Goal: Task Accomplishment & Management: Use online tool/utility

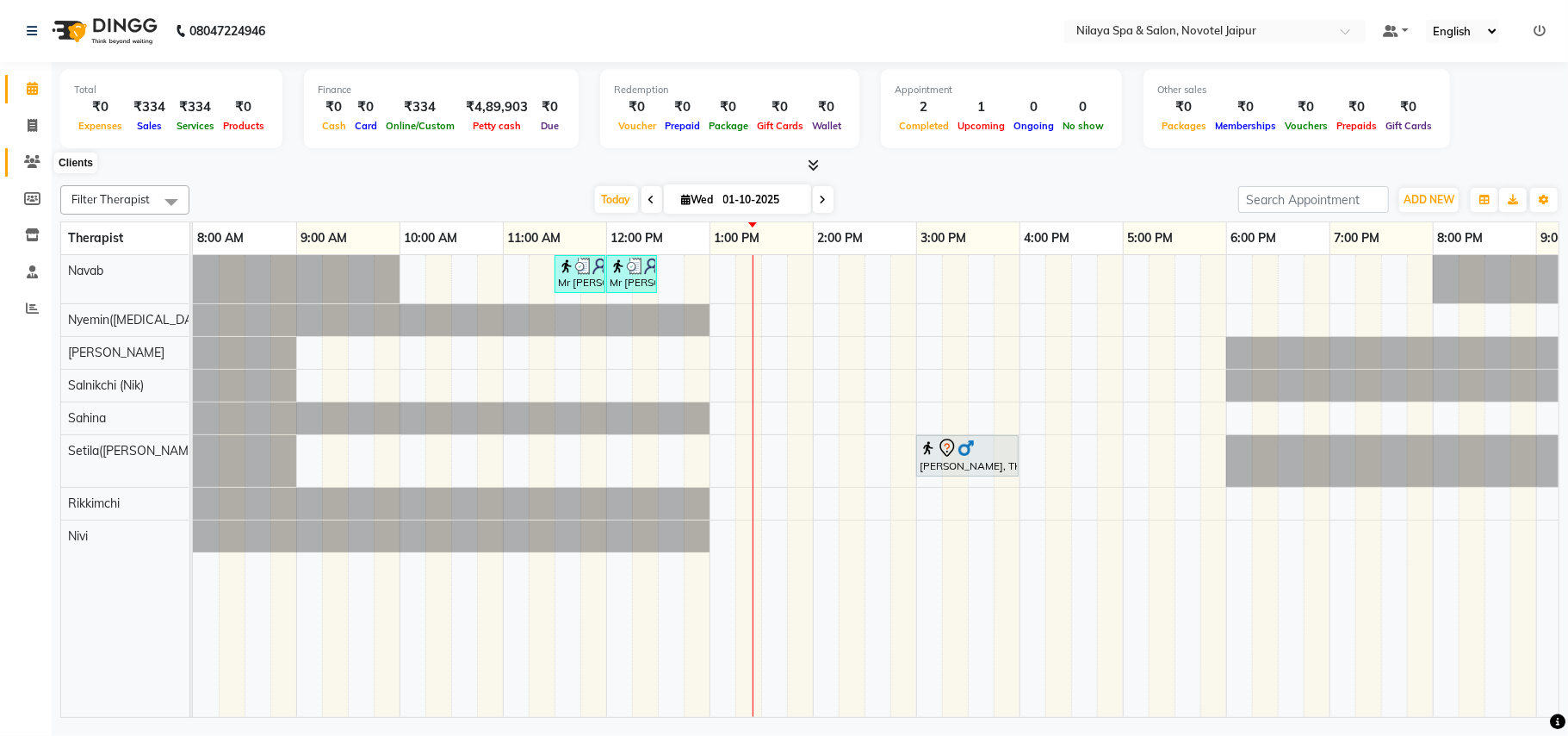
click at [24, 152] on span at bounding box center [32, 162] width 30 height 20
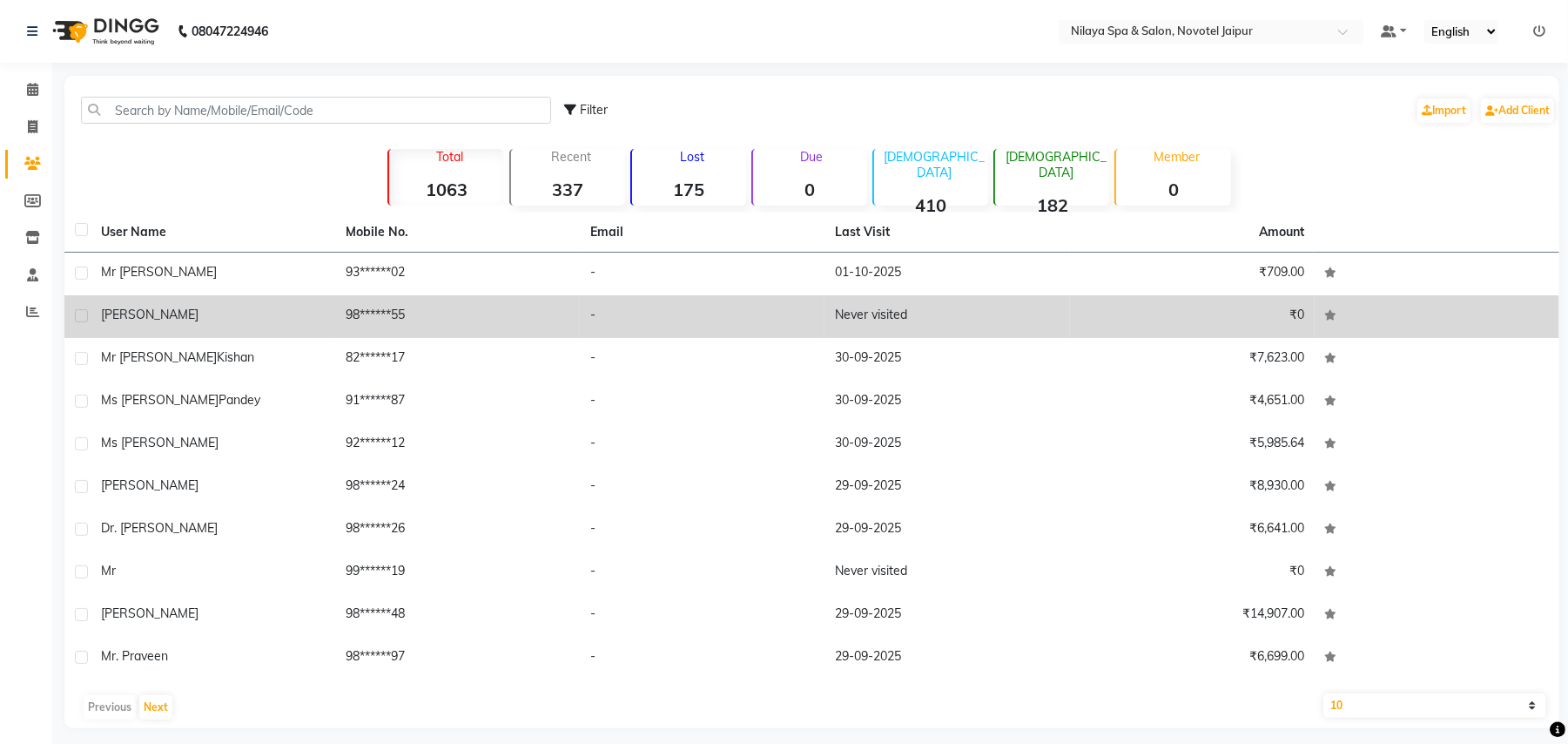
click at [293, 315] on div "[PERSON_NAME]" at bounding box center [213, 315] width 224 height 18
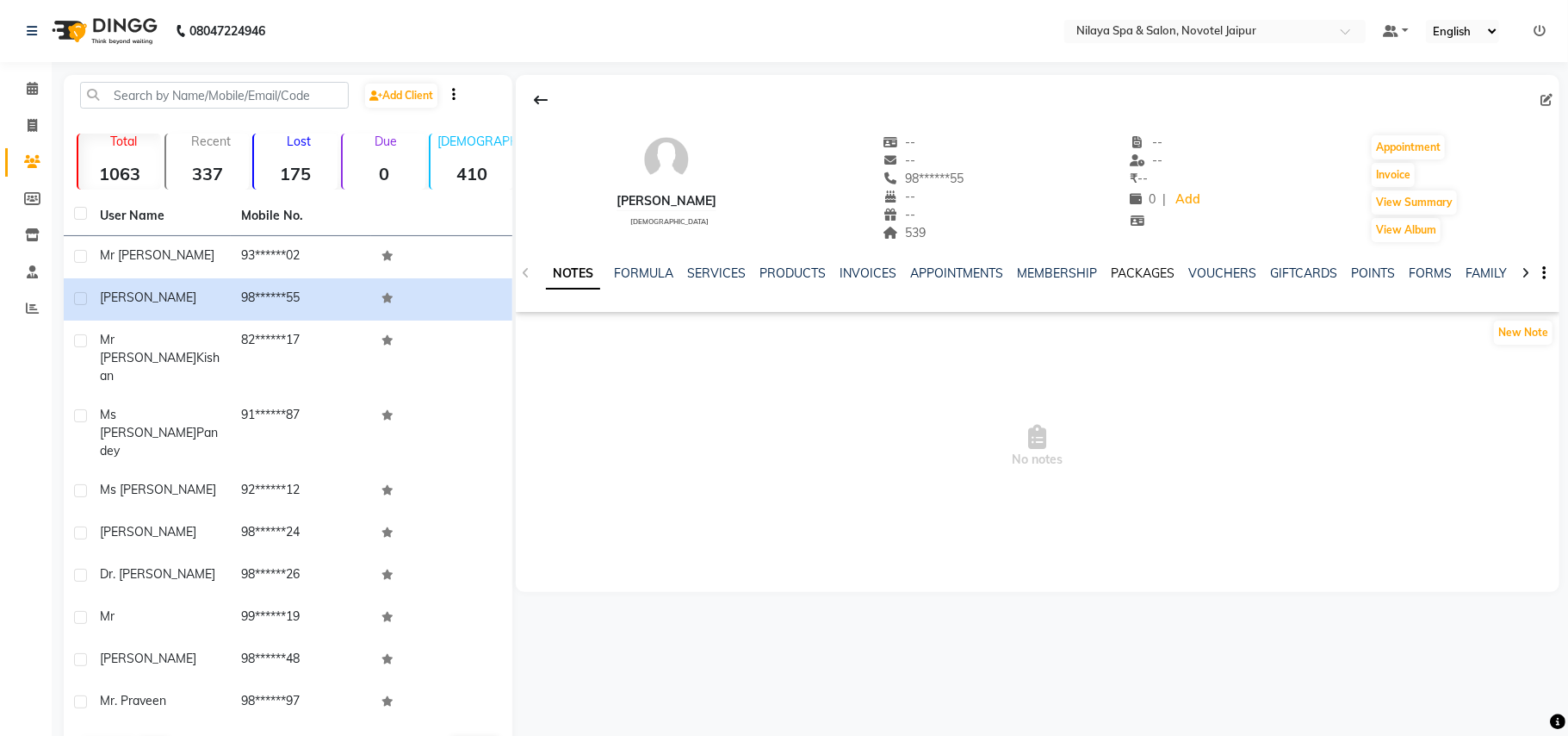
click at [1137, 277] on link "PACKAGES" at bounding box center [1142, 272] width 64 height 15
click at [756, 274] on link "INVOICES" at bounding box center [769, 272] width 57 height 15
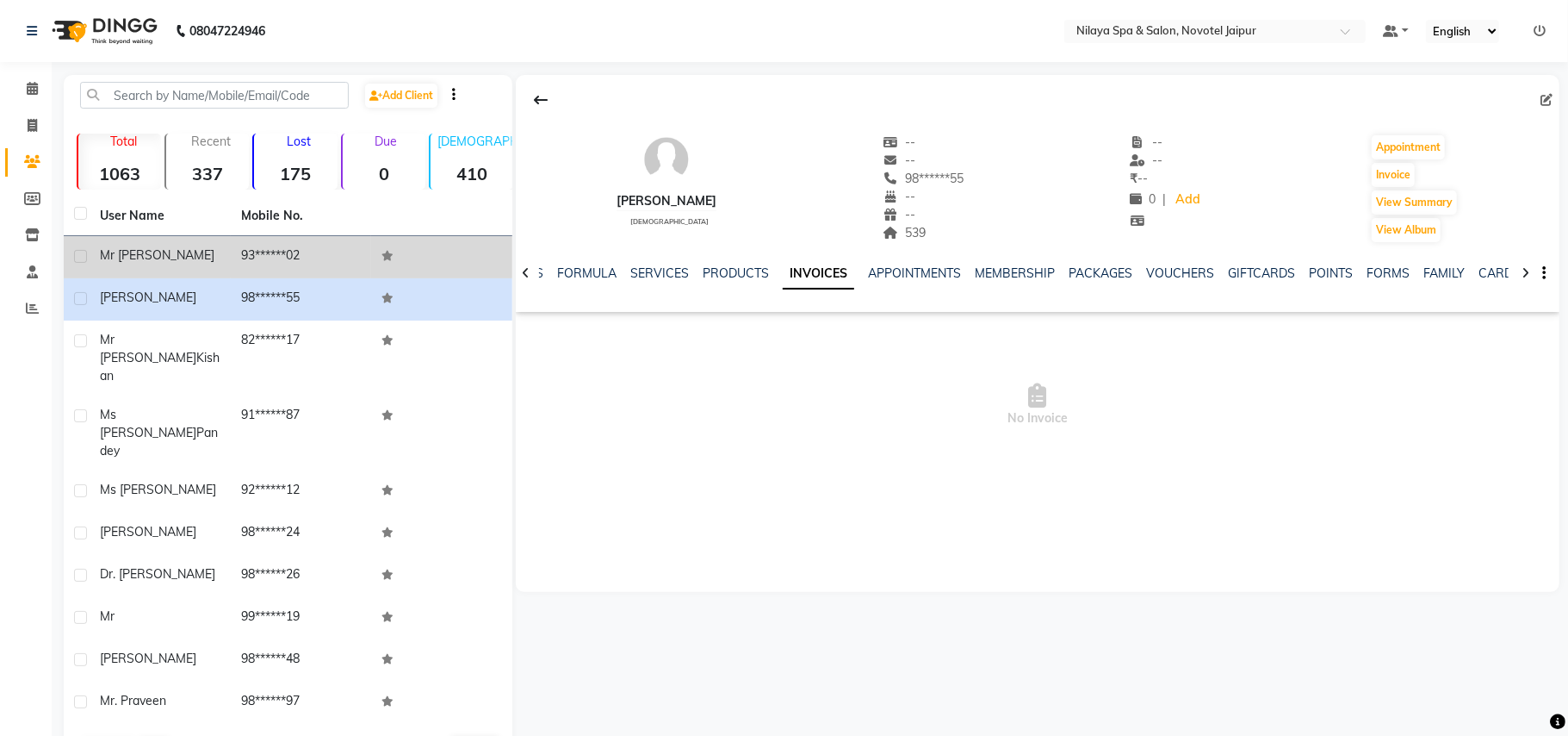
click at [110, 251] on span "Mr [PERSON_NAME]" at bounding box center [157, 254] width 114 height 15
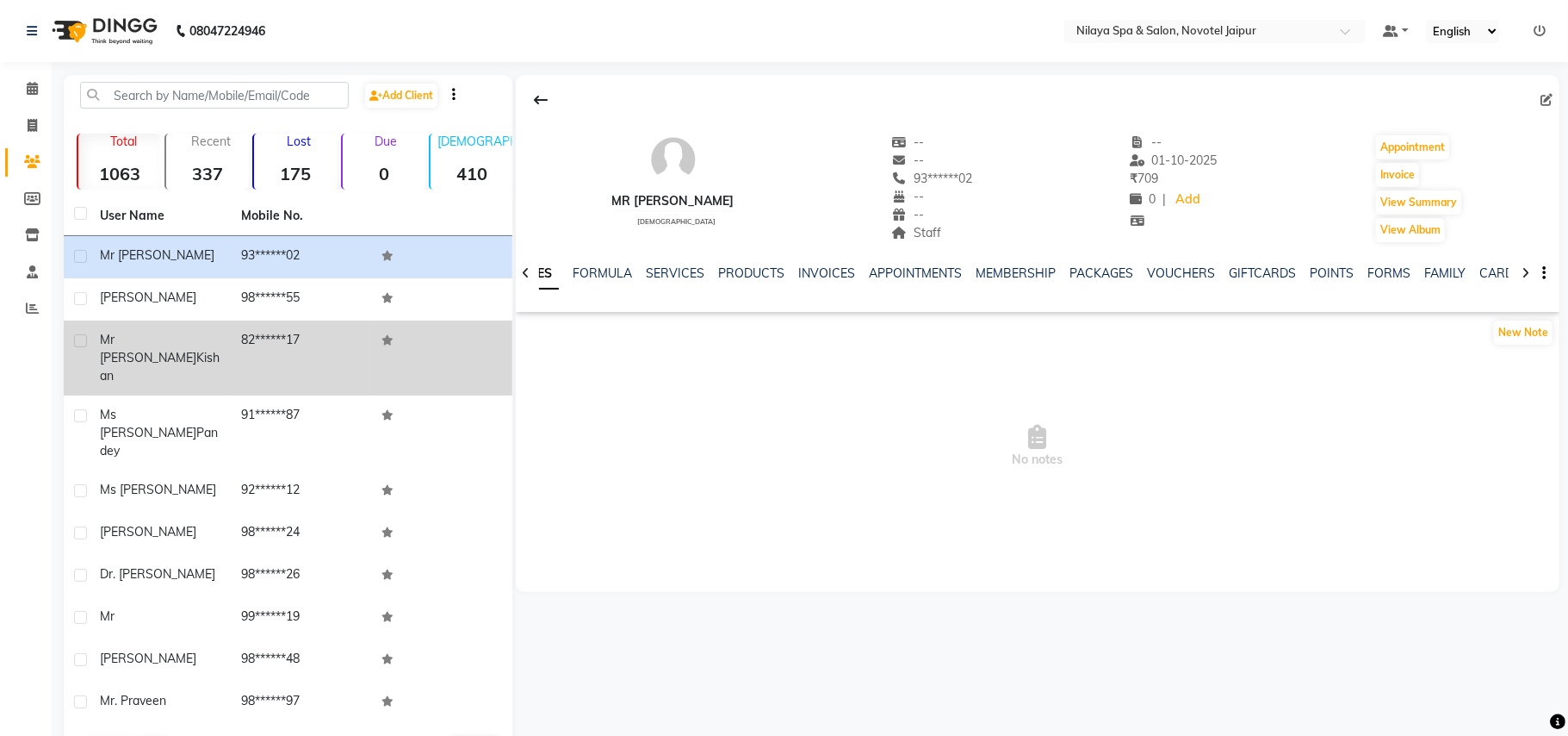
click at [169, 350] on td "Mr [PERSON_NAME]" at bounding box center [159, 358] width 141 height 75
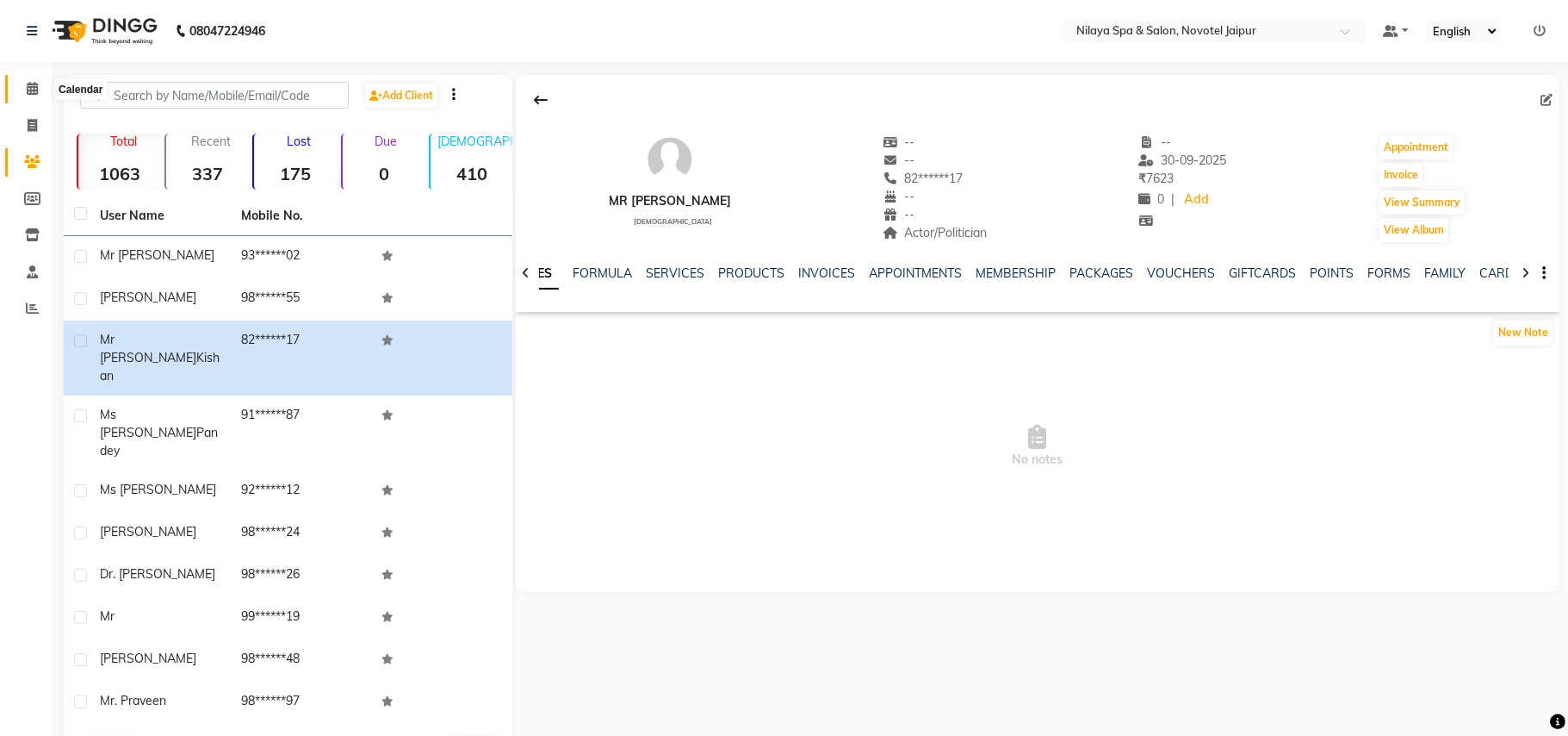
click at [22, 84] on span at bounding box center [32, 89] width 30 height 20
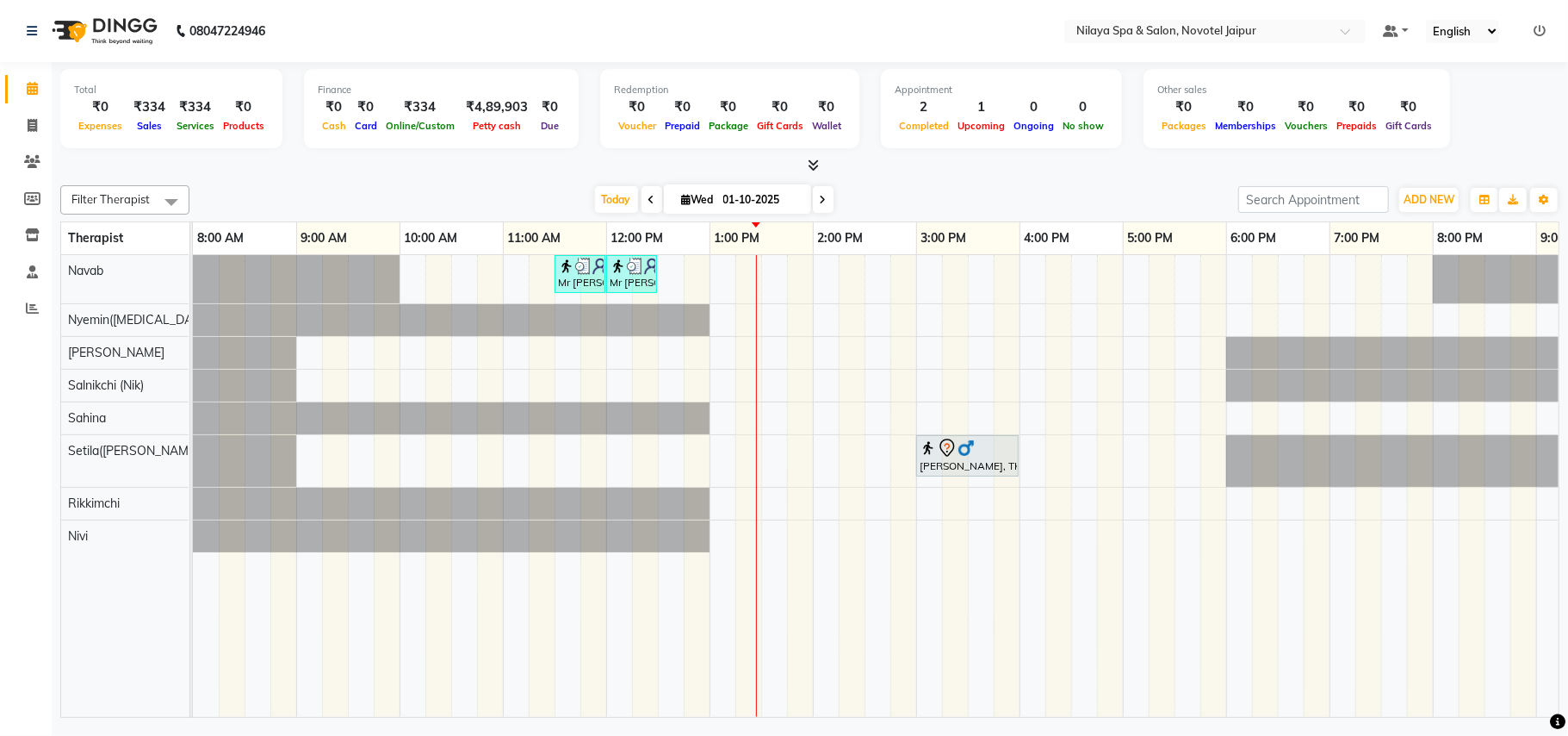
click at [176, 195] on span at bounding box center [171, 202] width 34 height 32
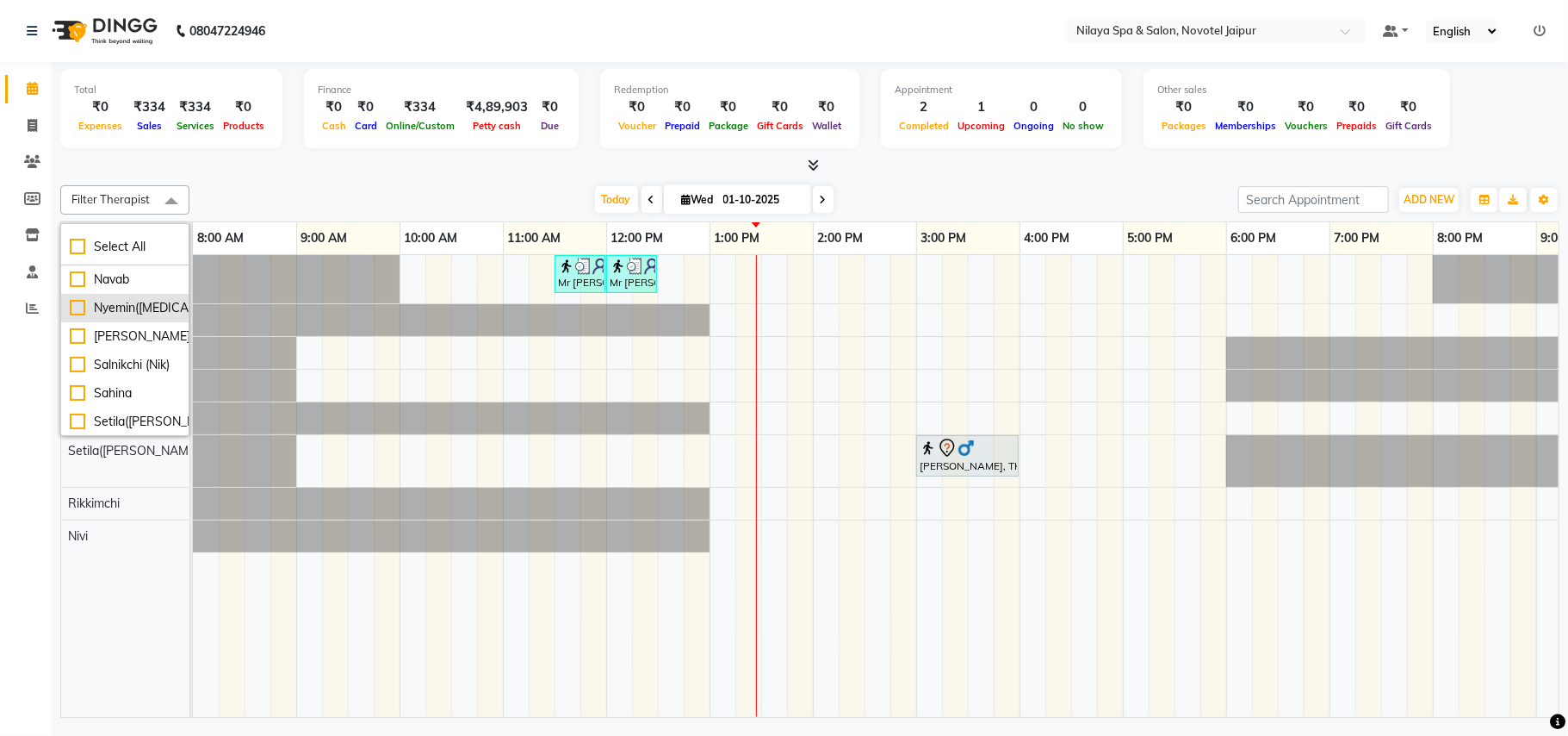
click at [77, 307] on div "Nyemin([MEDICAL_DATA])" at bounding box center [124, 308] width 110 height 18
checkbox input "true"
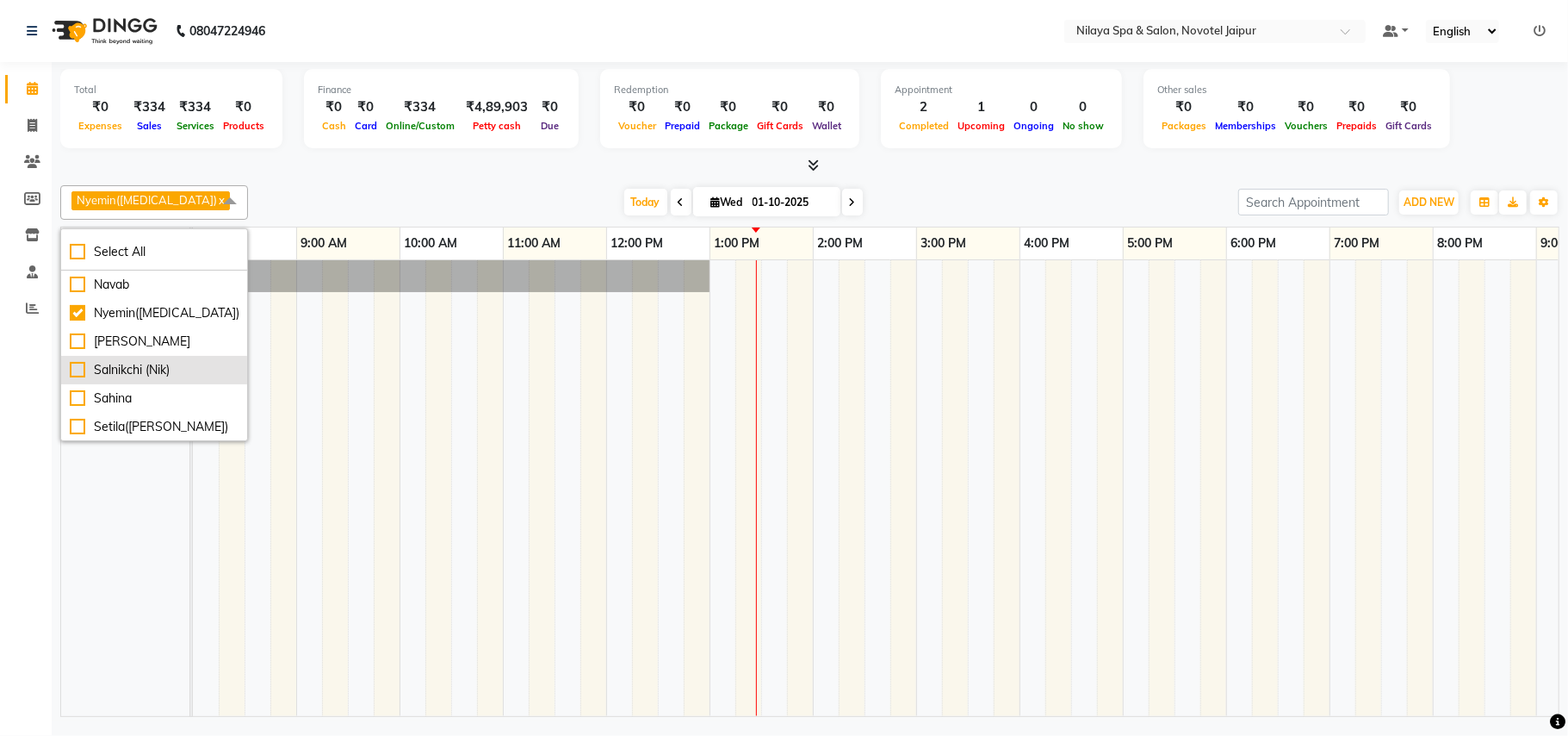
click at [81, 379] on div "Salnikchi (Nik)" at bounding box center [153, 370] width 168 height 18
checkbox input "true"
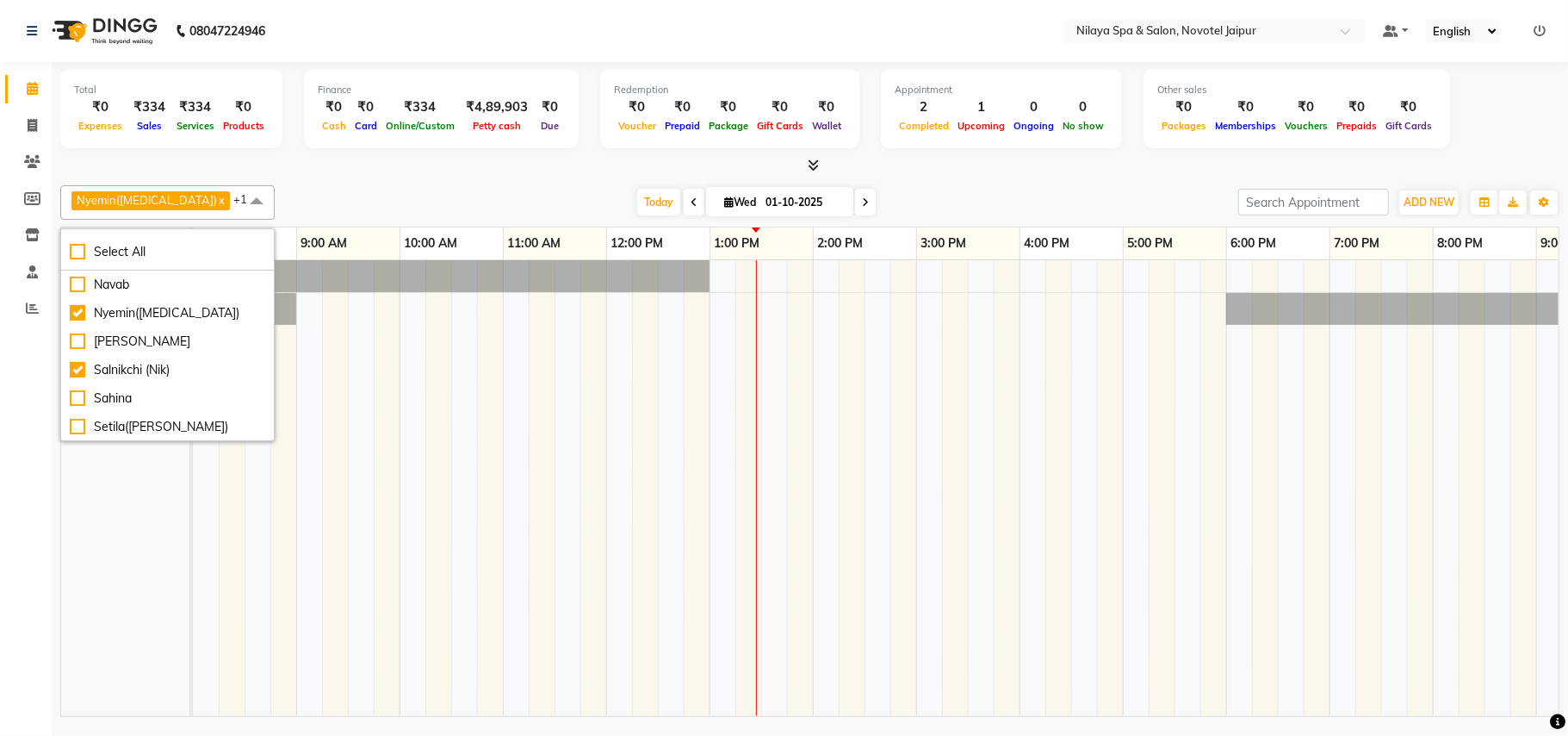
click at [240, 204] on span at bounding box center [257, 202] width 34 height 32
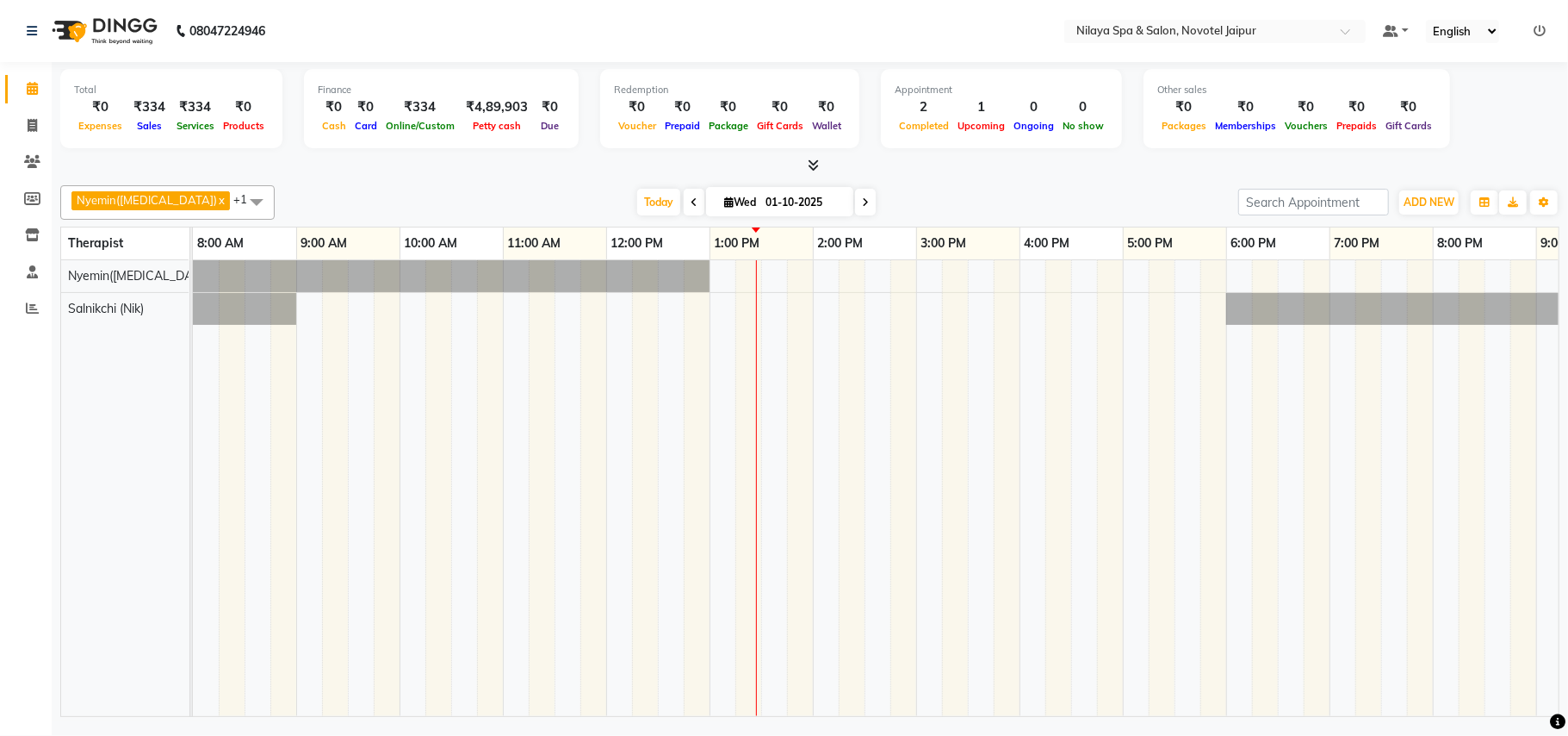
click at [240, 196] on span at bounding box center [257, 202] width 34 height 32
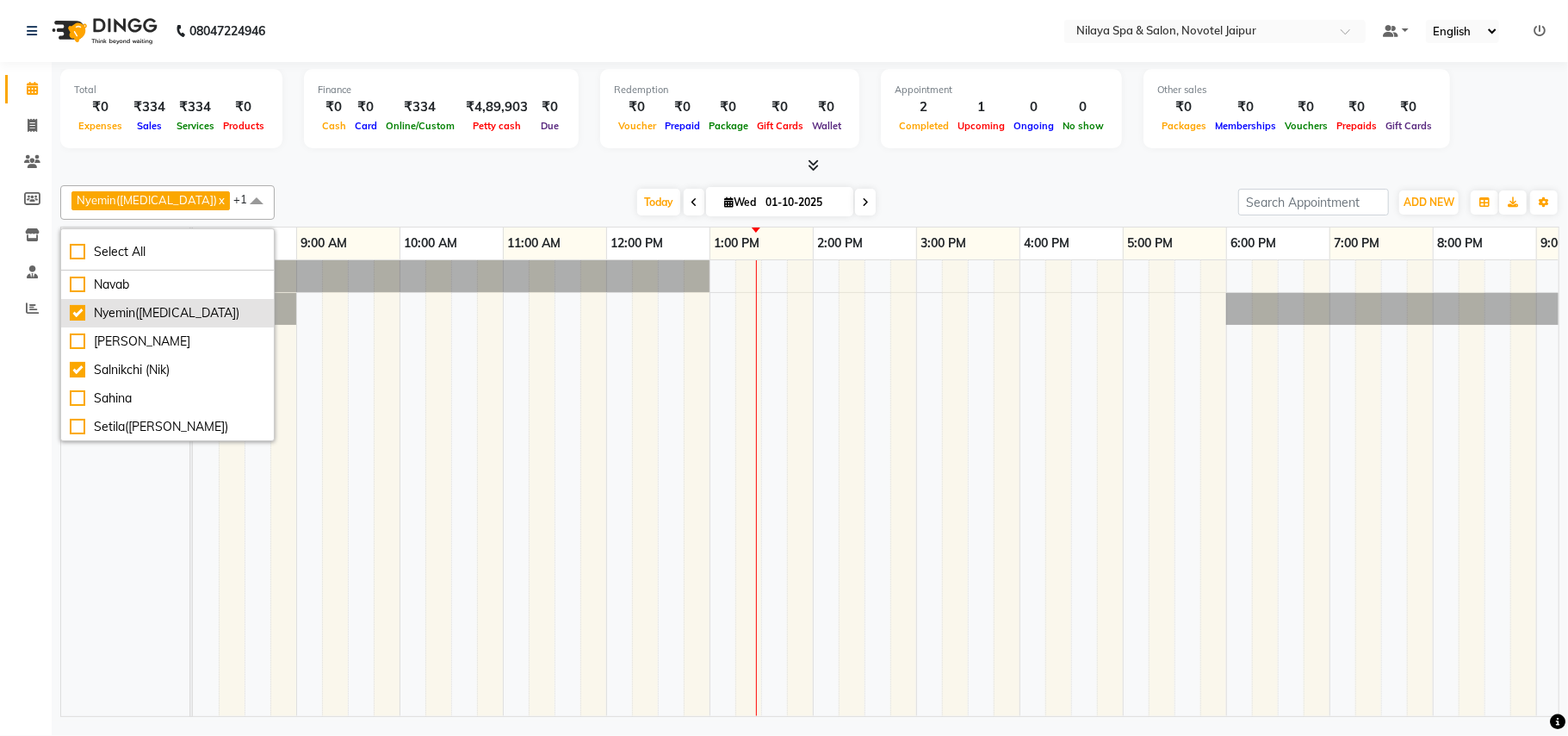
click at [74, 314] on div "Nyemin([MEDICAL_DATA])" at bounding box center [167, 313] width 195 height 18
checkbox input "false"
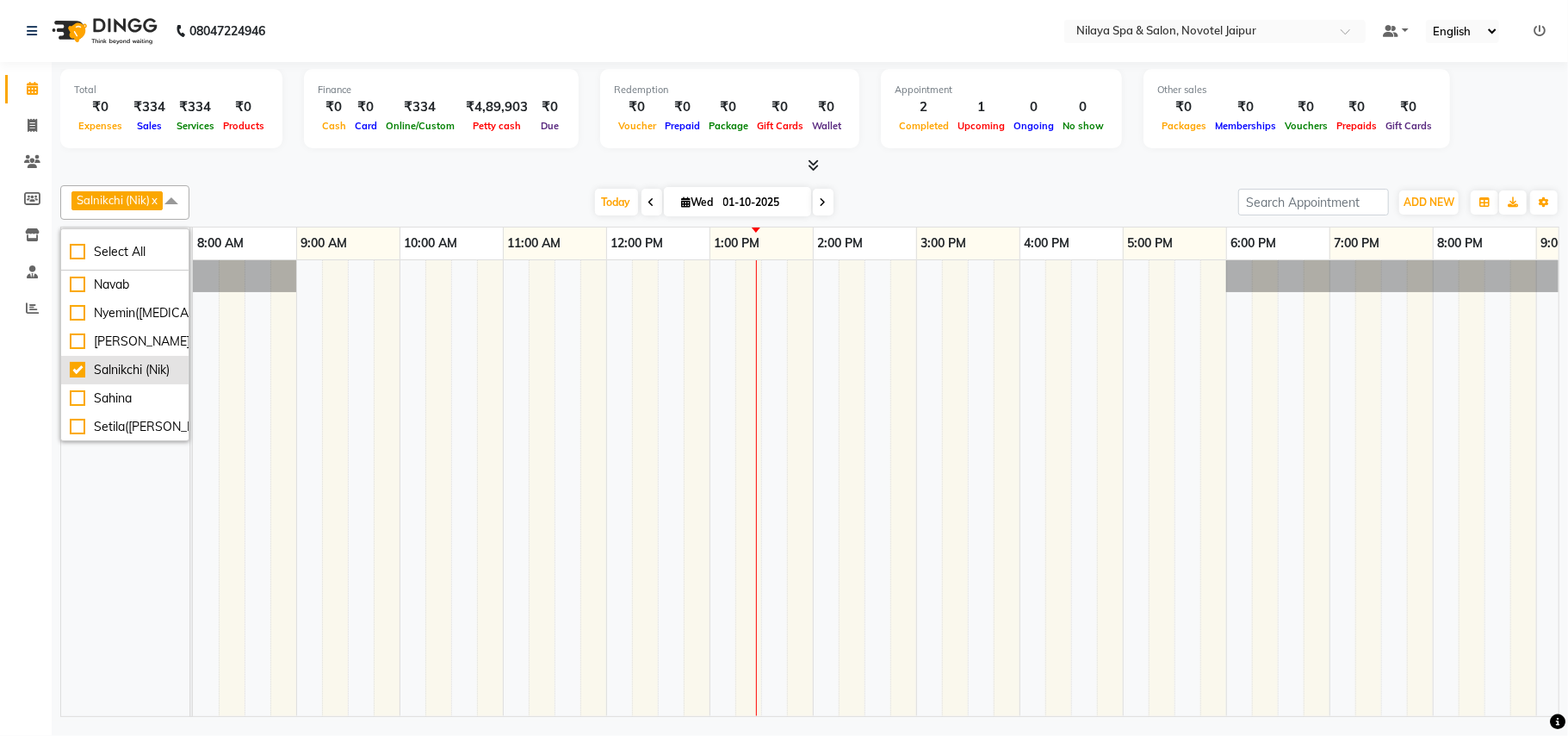
click at [74, 379] on div "Salnikchi (Nik)" at bounding box center [124, 370] width 110 height 18
checkbox input "false"
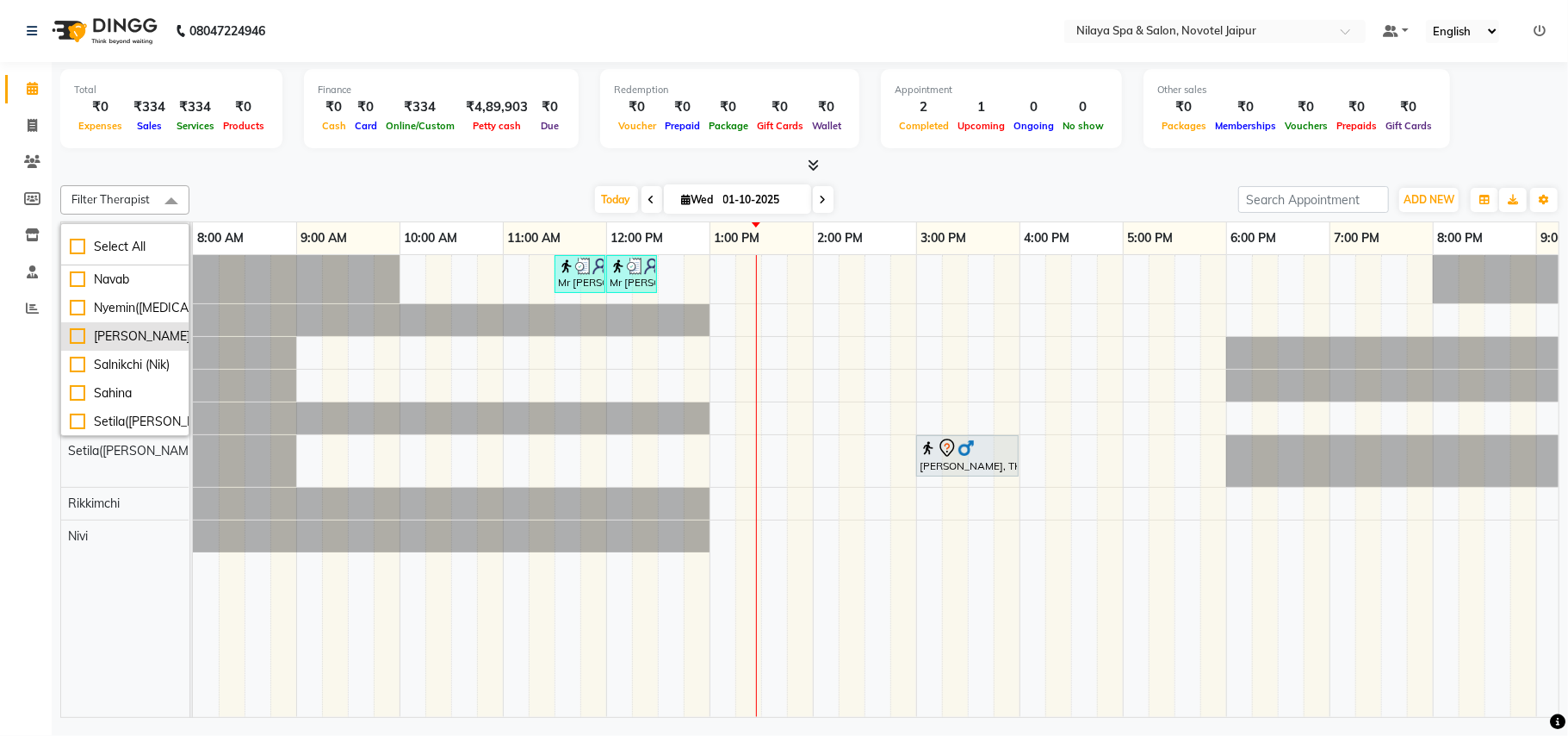
click at [76, 344] on div "[PERSON_NAME]" at bounding box center [124, 336] width 110 height 18
checkbox input "true"
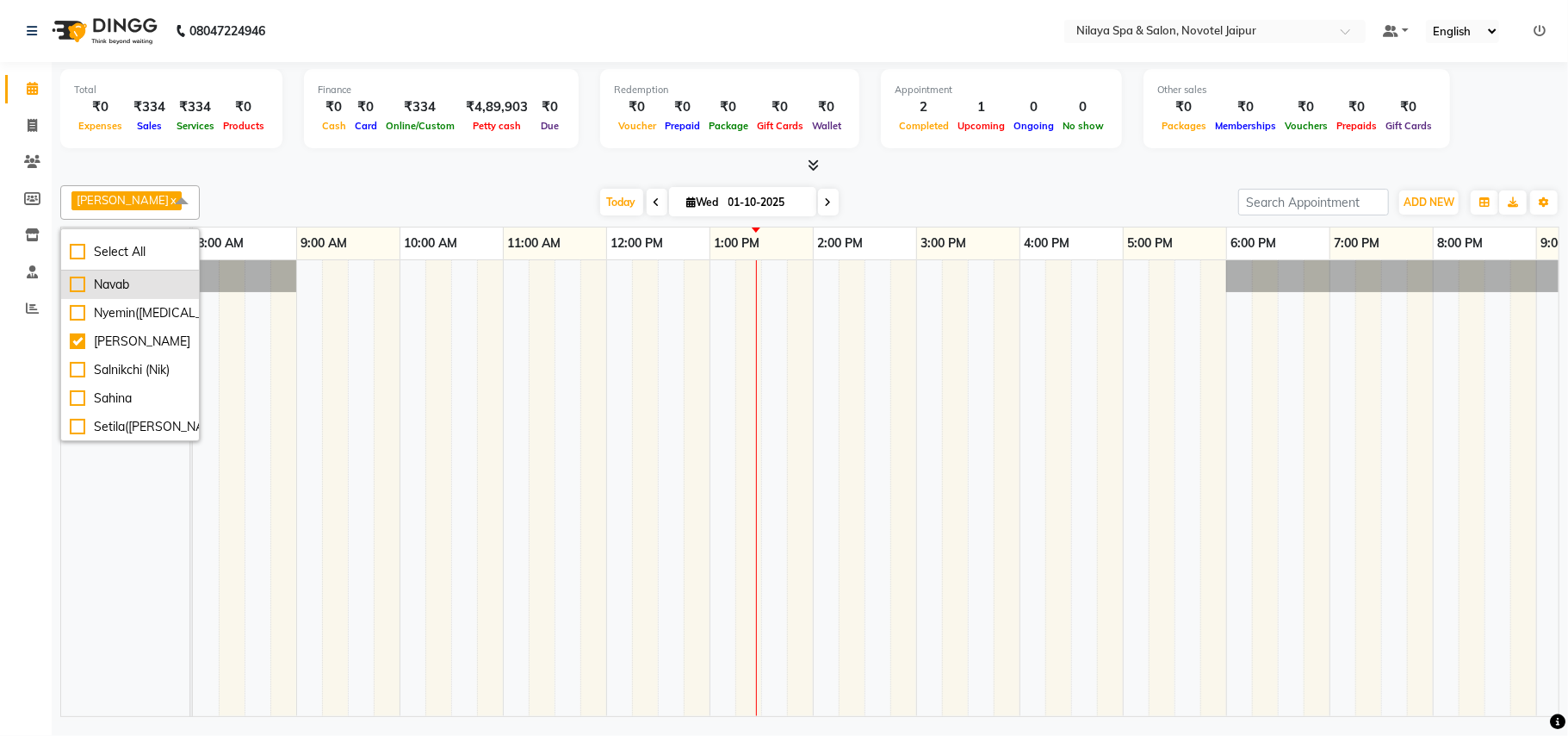
click at [73, 287] on div "Navab" at bounding box center [130, 285] width 121 height 18
checkbox input "true"
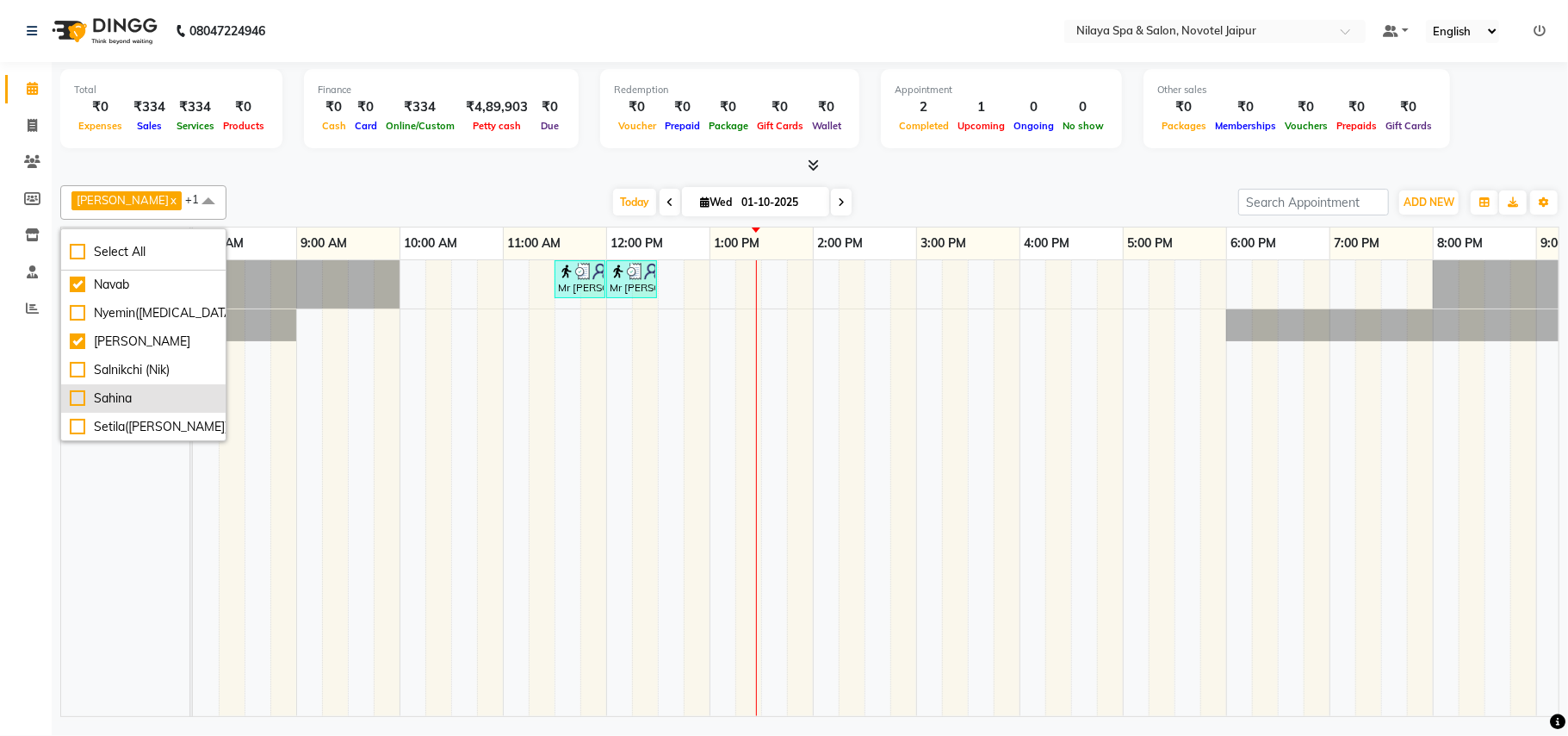
click at [74, 407] on div "Sahina" at bounding box center [142, 398] width 147 height 18
checkbox input "true"
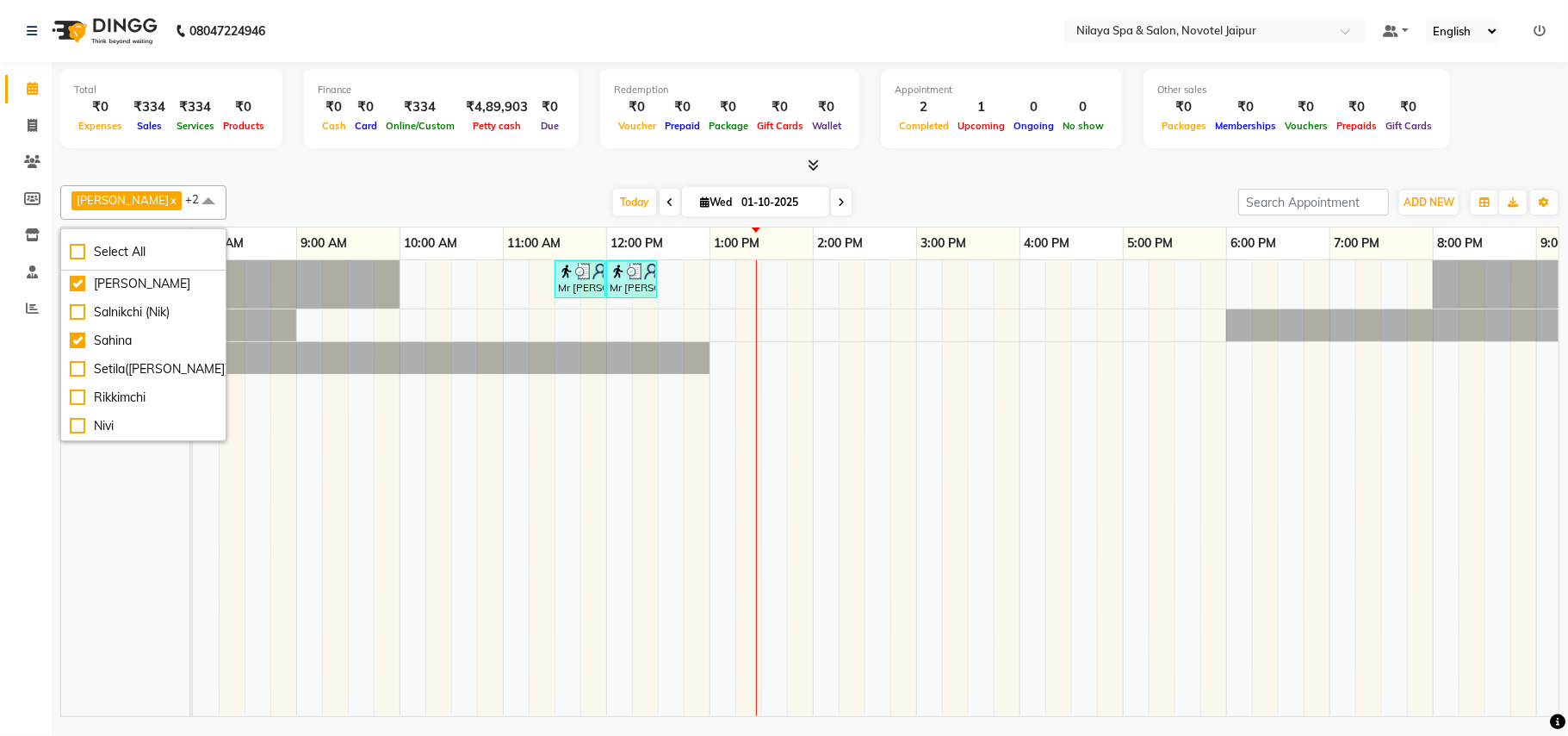
scroll to position [76, 0]
click at [81, 367] on div "Setila([PERSON_NAME])" at bounding box center [142, 369] width 147 height 18
checkbox input "true"
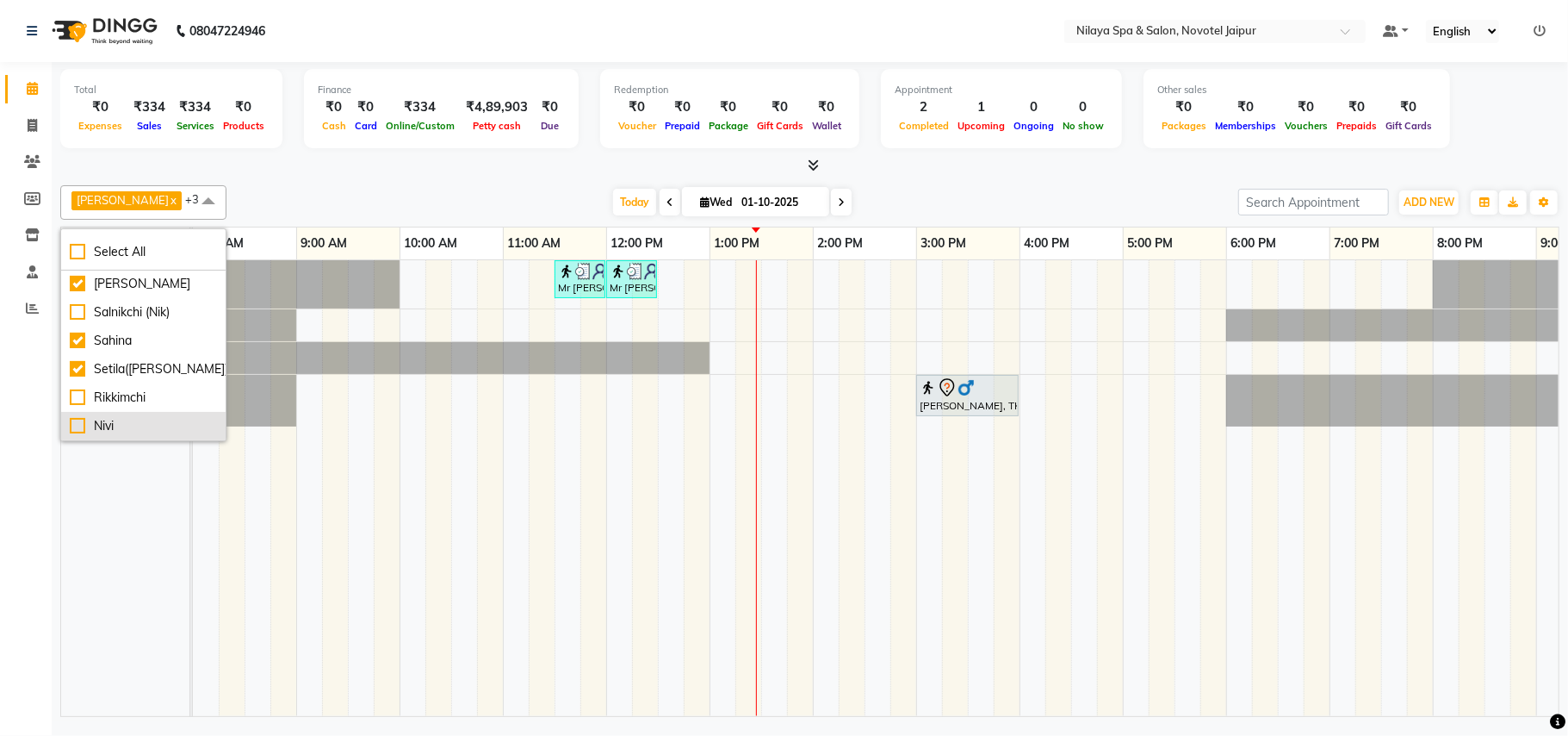
drag, startPoint x: 77, startPoint y: 387, endPoint x: 93, endPoint y: 429, distance: 44.9
click at [77, 389] on li "Rikkimchi" at bounding box center [143, 397] width 165 height 29
checkbox input "true"
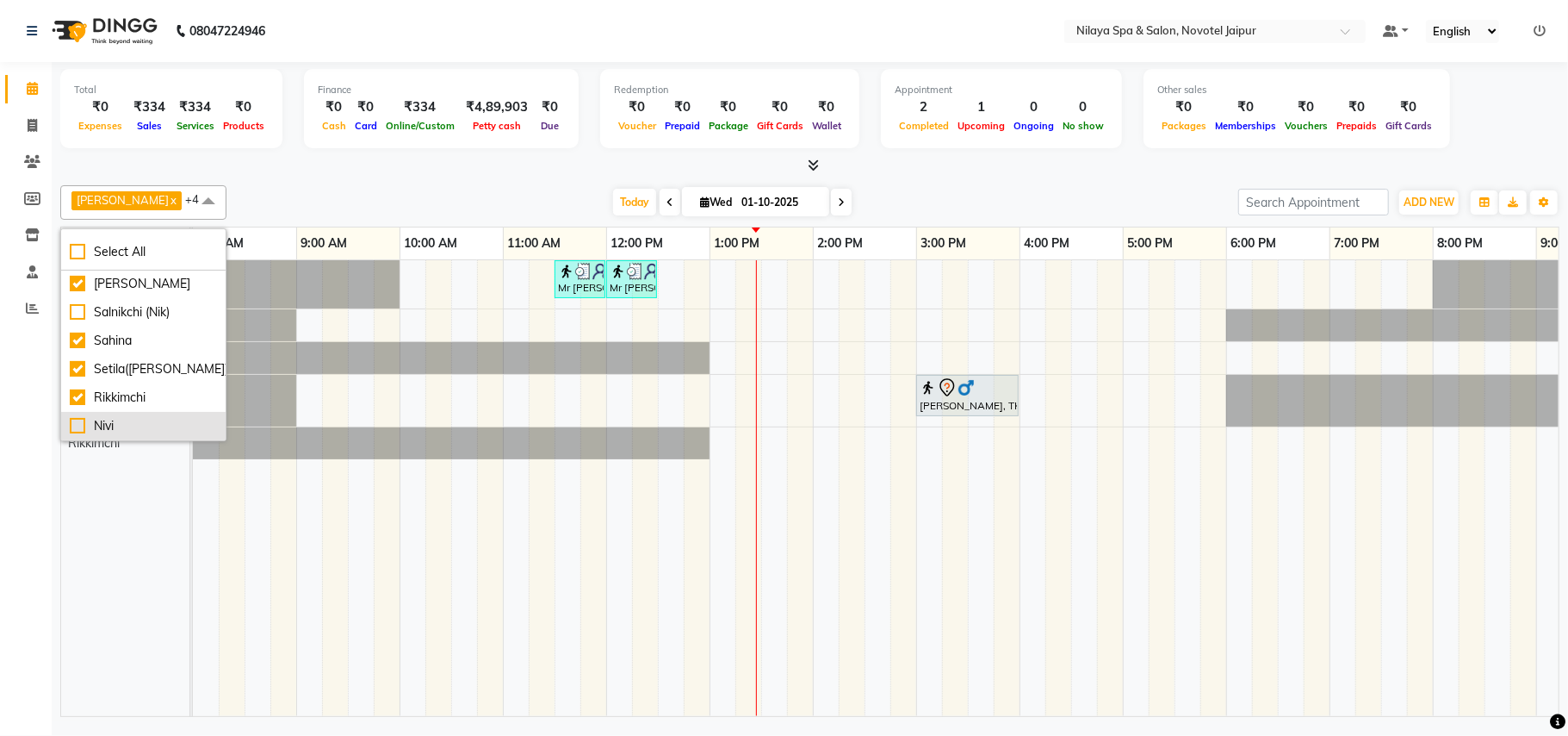
click at [73, 431] on div "Nivi" at bounding box center [142, 426] width 147 height 18
checkbox input "true"
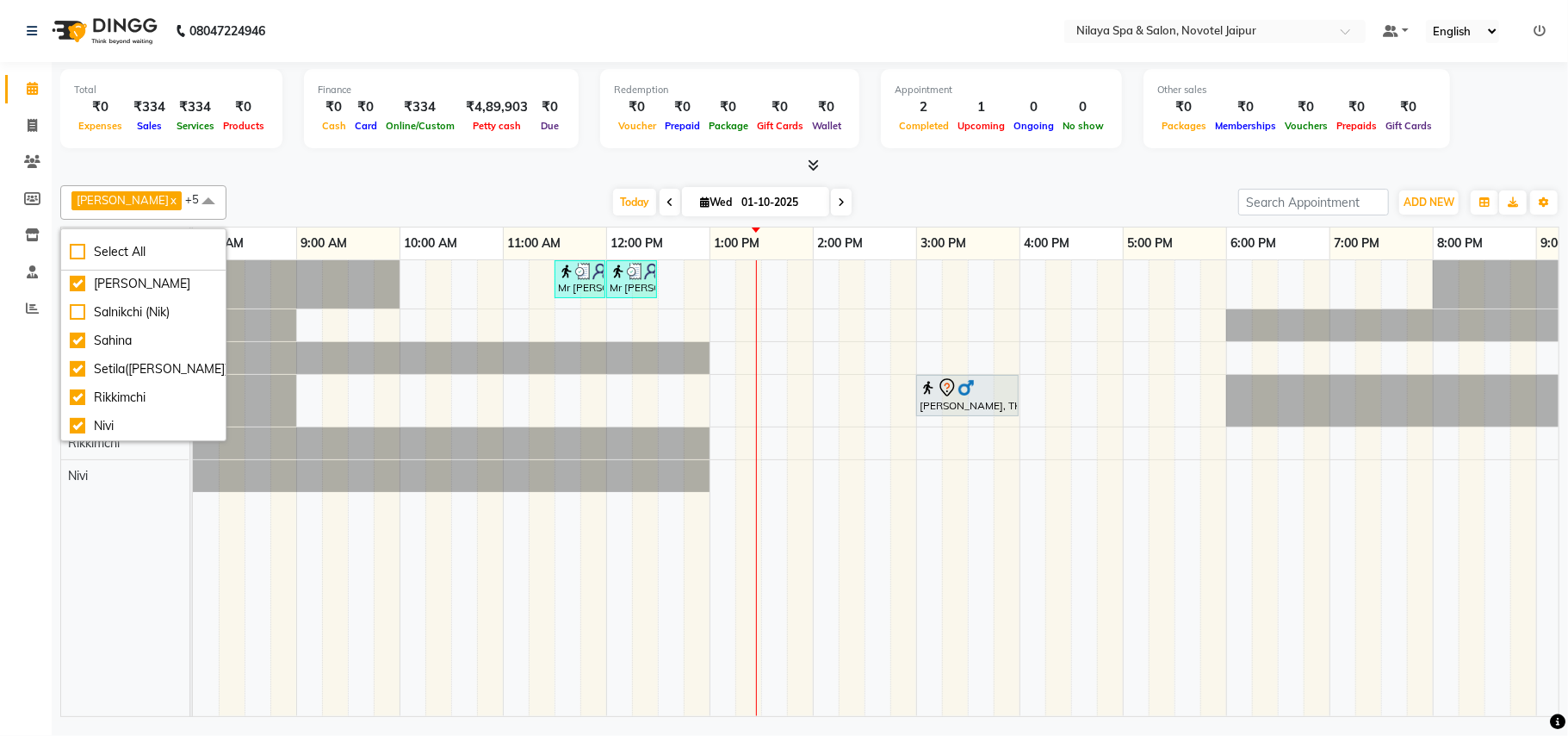
click at [191, 204] on span at bounding box center [208, 202] width 34 height 32
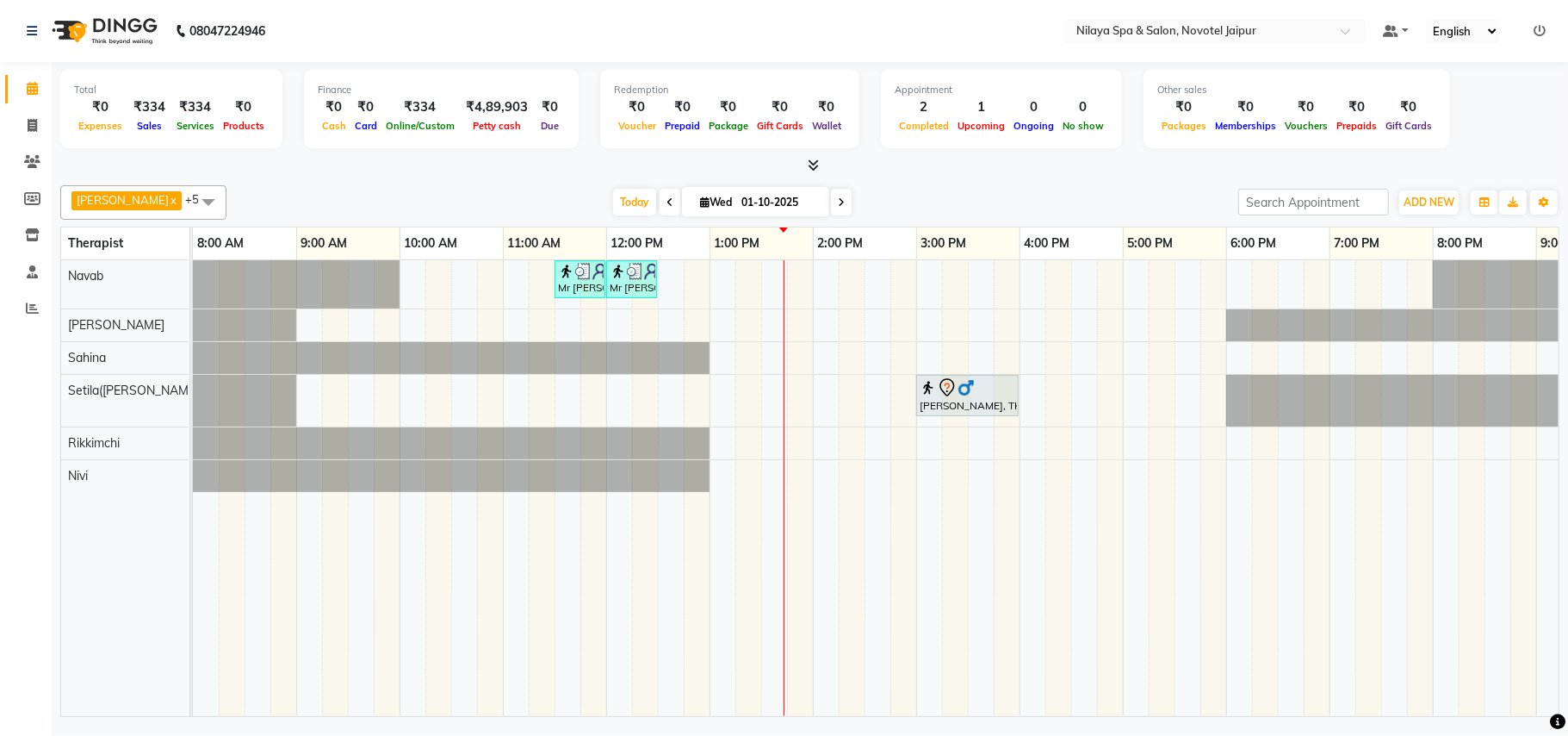
click at [990, 198] on div "[DATE] [DATE]" at bounding box center [732, 202] width 994 height 26
